Goal: Navigation & Orientation: Find specific page/section

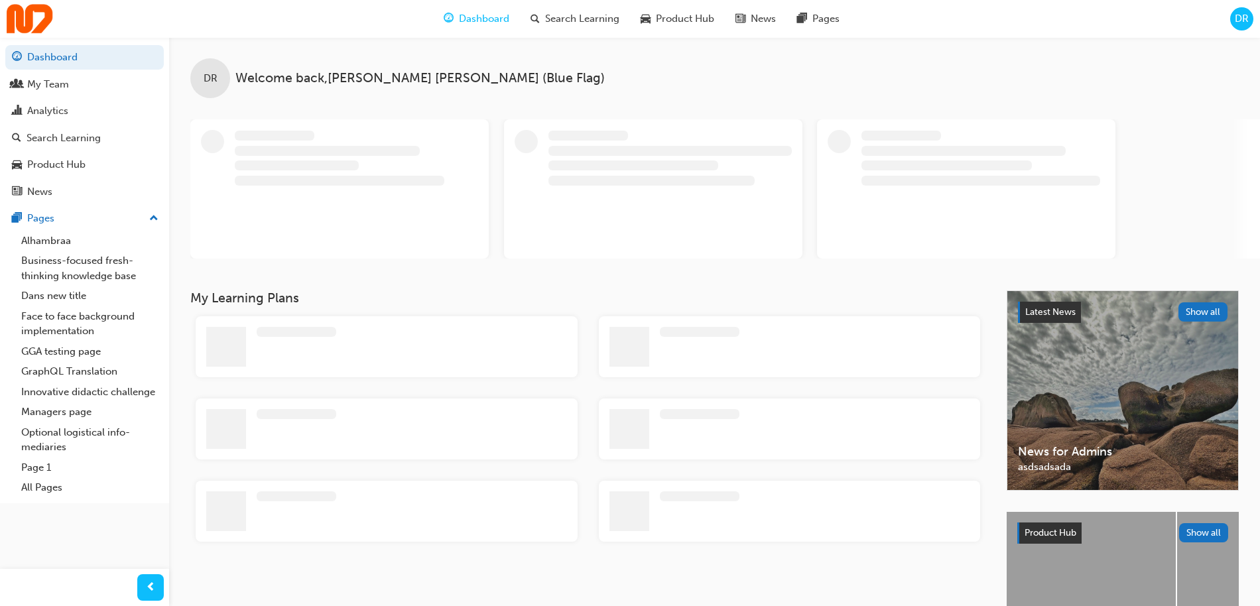
click at [457, 83] on span "Welcome back , [PERSON_NAME] (Blue Flag)" at bounding box center [419, 78] width 369 height 15
click at [457, 83] on span "Welcome back , David Ramirez (Blue Flag)" at bounding box center [419, 78] width 369 height 15
